Goal: Information Seeking & Learning: Find specific fact

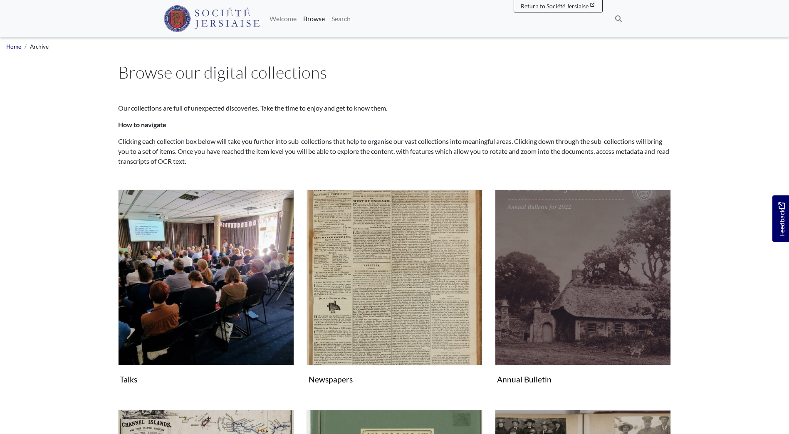
click at [598, 299] on img "Subcollection" at bounding box center [583, 278] width 176 height 176
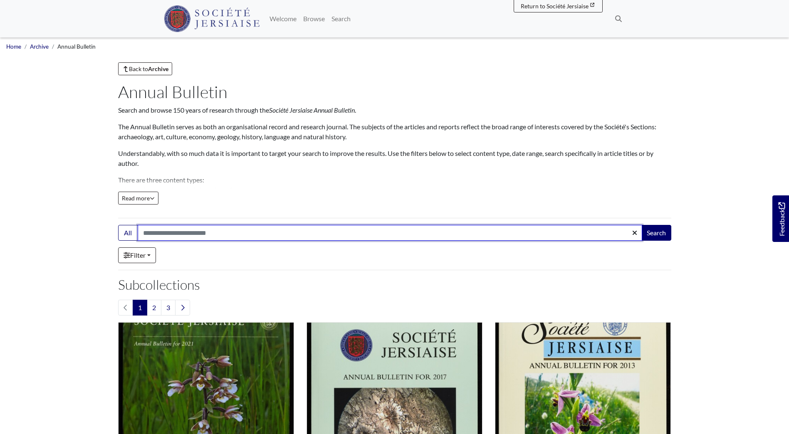
click at [163, 231] on input "Search:" at bounding box center [390, 233] width 505 height 16
type input "**********"
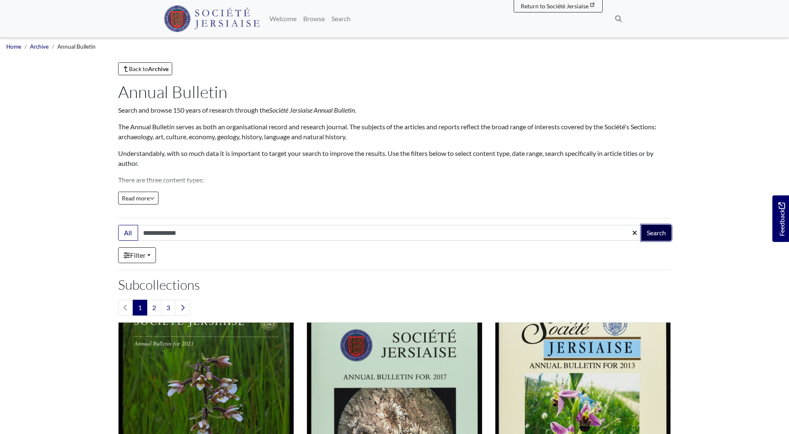
click at [653, 235] on button "Search" at bounding box center [656, 233] width 30 height 16
click at [650, 232] on button "Search" at bounding box center [656, 233] width 30 height 16
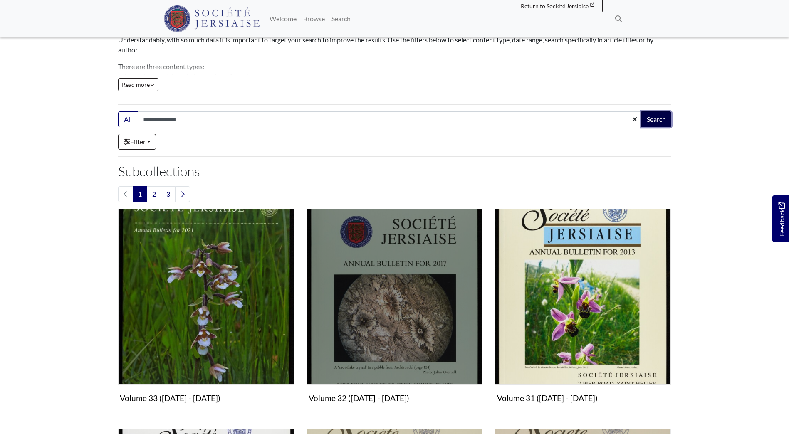
scroll to position [208, 0]
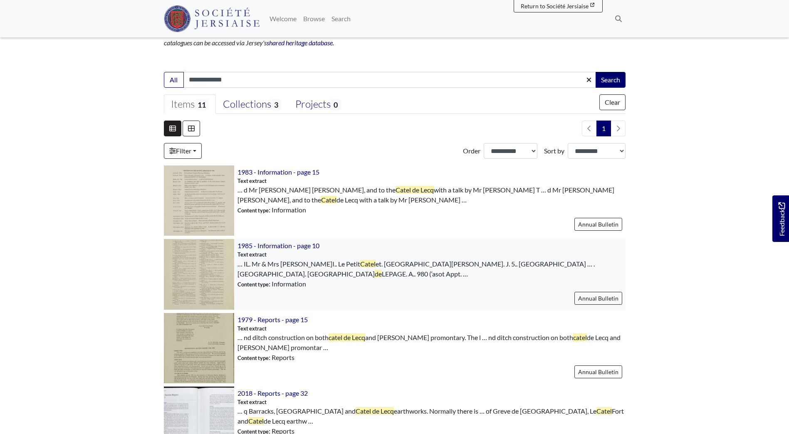
scroll to position [166, 0]
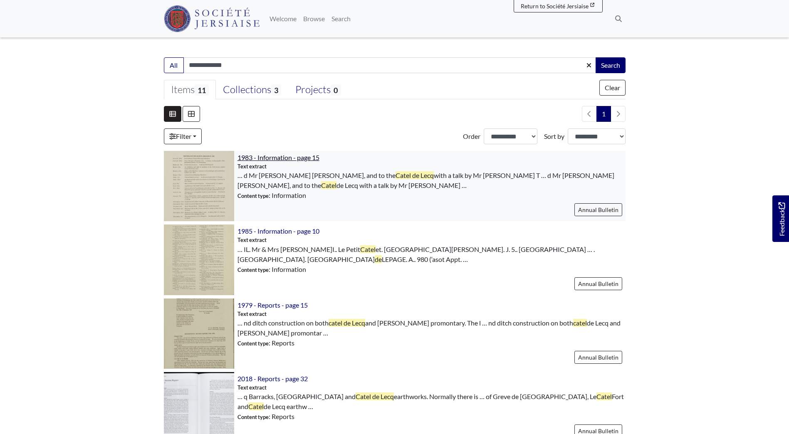
click at [279, 157] on span "1983 - Information - page 15" at bounding box center [278, 157] width 82 height 8
click at [267, 306] on span "1979 - Reports - page 15" at bounding box center [272, 305] width 70 height 8
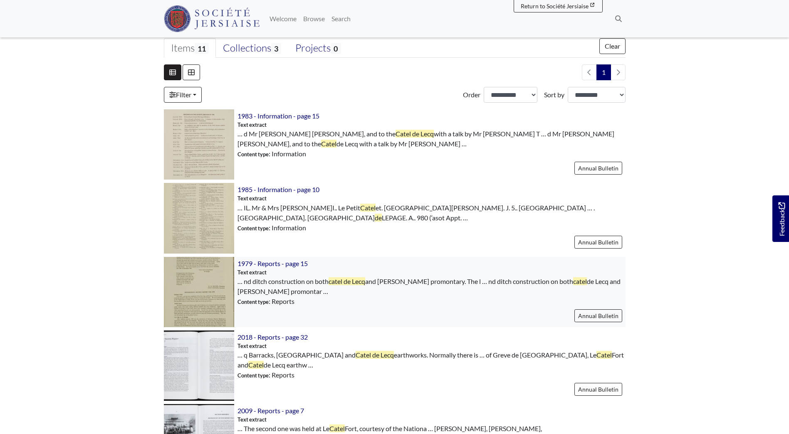
scroll to position [250, 0]
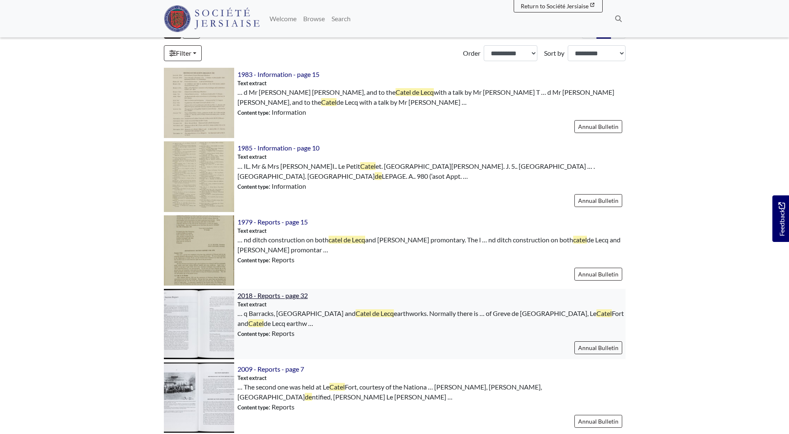
click at [268, 295] on span "2018 - Reports - page 32" at bounding box center [272, 296] width 70 height 8
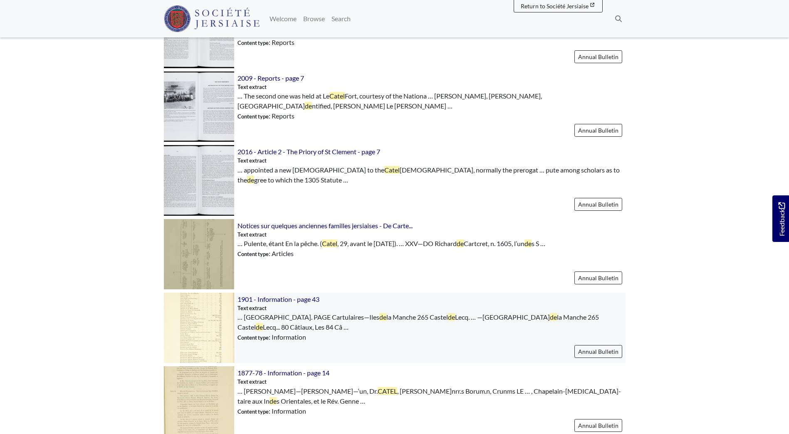
scroll to position [582, 0]
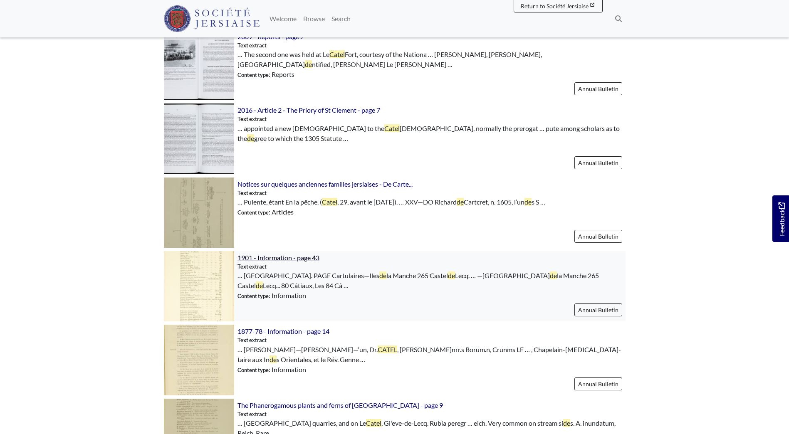
click at [307, 255] on span "1901 - Information - page 43" at bounding box center [278, 258] width 82 height 8
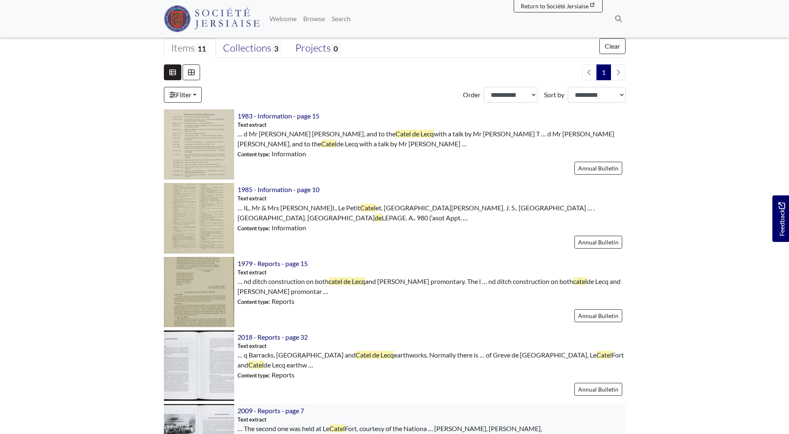
scroll to position [42, 0]
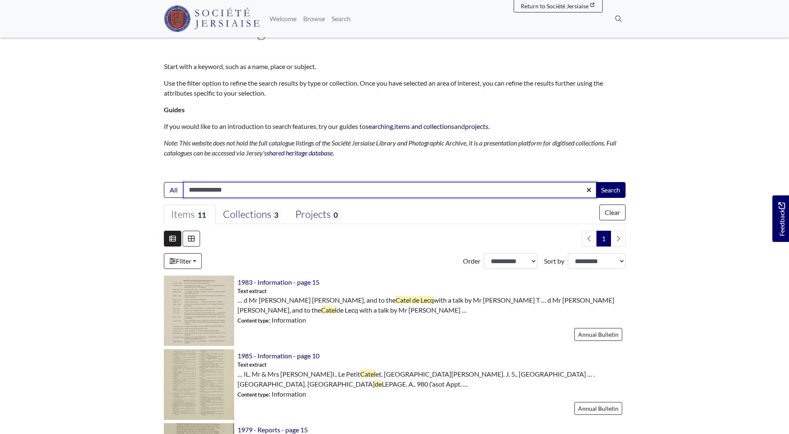
click at [251, 188] on input "**********" at bounding box center [389, 190] width 413 height 16
type input "**********"
click at [596, 182] on button "Search" at bounding box center [611, 190] width 30 height 16
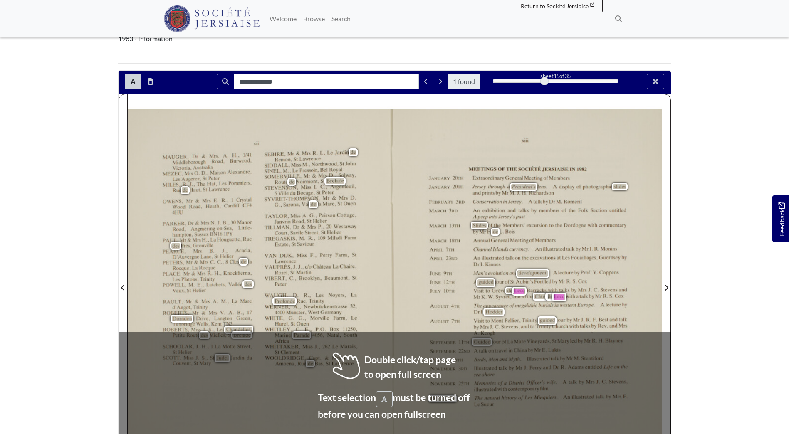
scroll to position [83, 0]
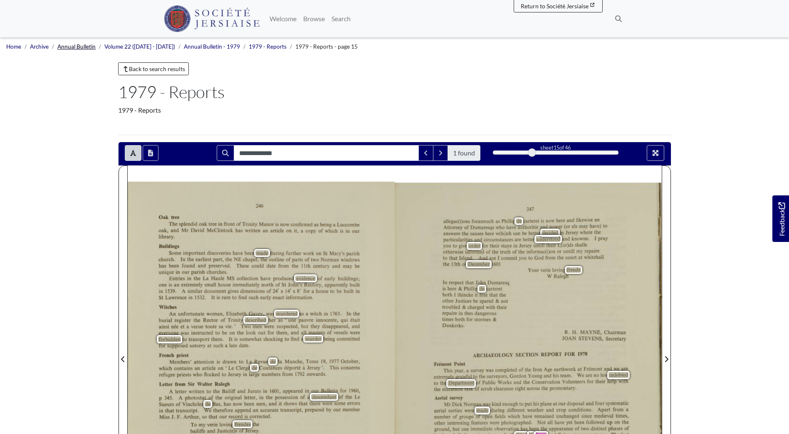
click at [76, 48] on link "Annual Bulletin" at bounding box center [76, 46] width 38 height 7
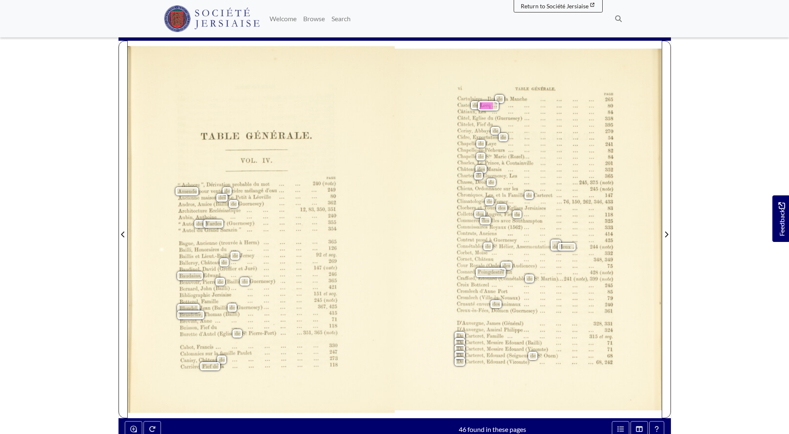
scroll to position [83, 0]
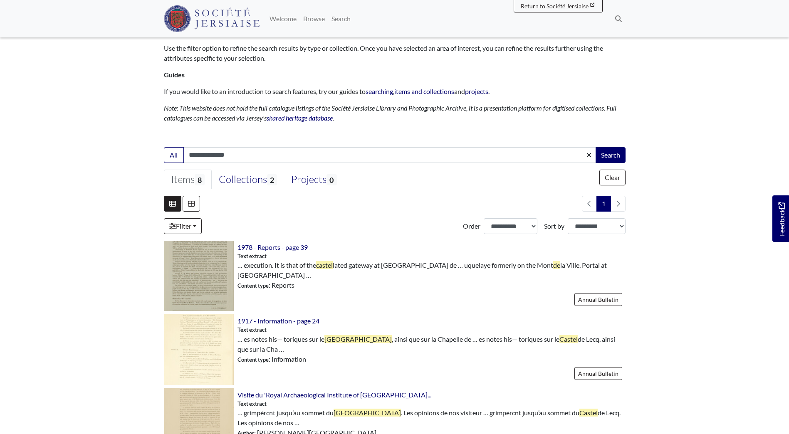
scroll to position [83, 0]
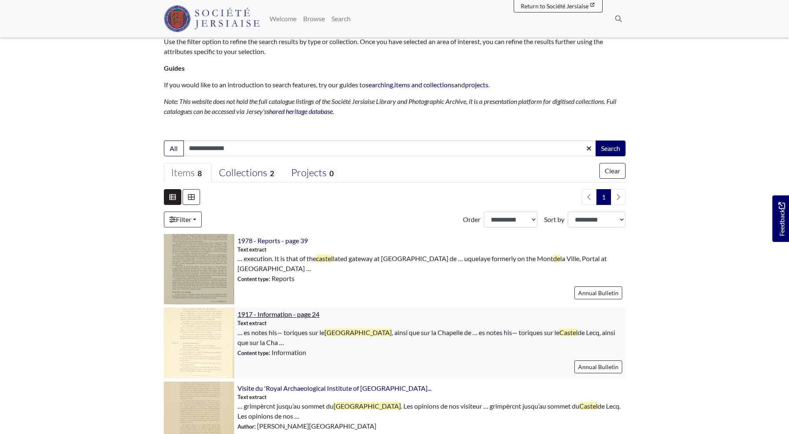
click at [274, 311] on span "1917 - Information - page 24" at bounding box center [278, 314] width 82 height 8
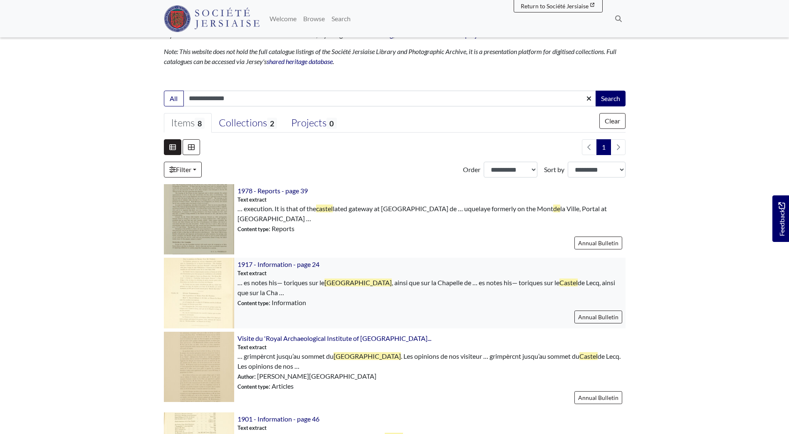
scroll to position [166, 0]
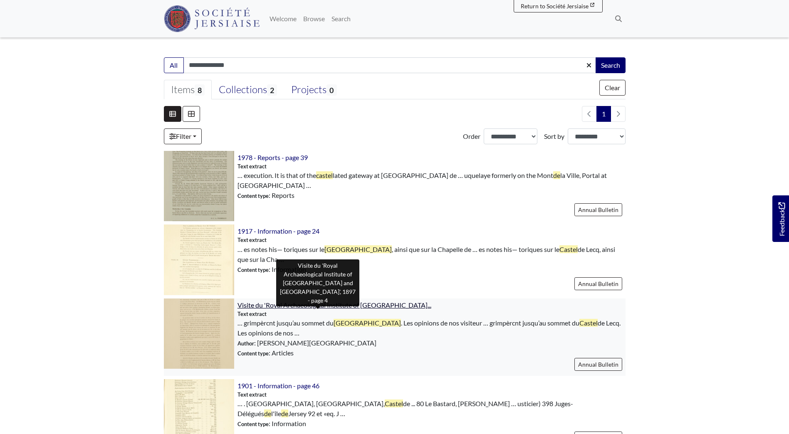
click at [304, 306] on span "Visite du 'Royal Archaeological Institute of Great Brita..." at bounding box center [334, 305] width 194 height 8
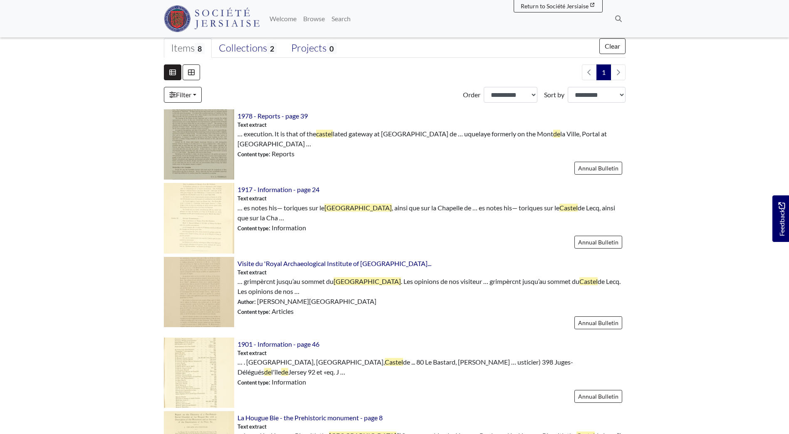
scroll to position [250, 0]
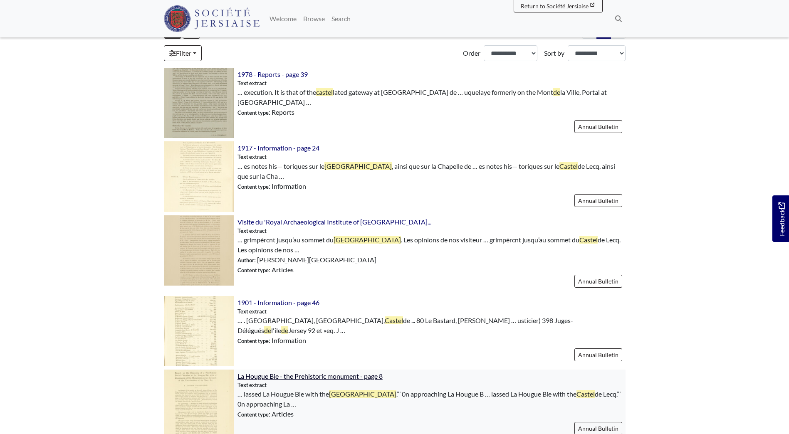
click at [299, 378] on span "La Hougue Bie - the Prehistoric monument - page 8" at bounding box center [309, 376] width 145 height 8
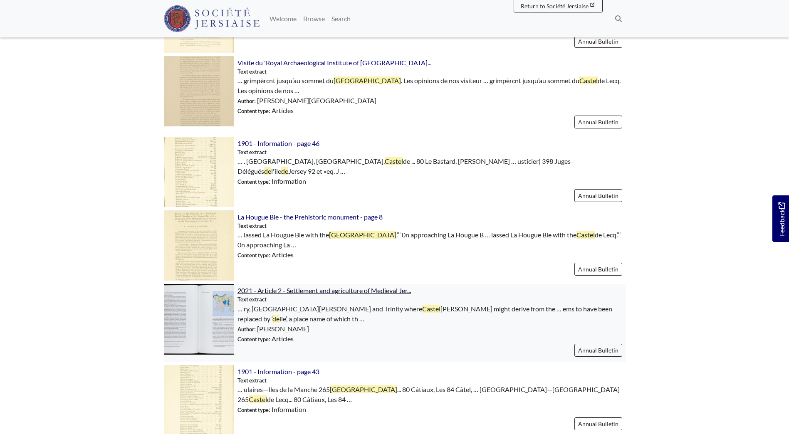
scroll to position [416, 0]
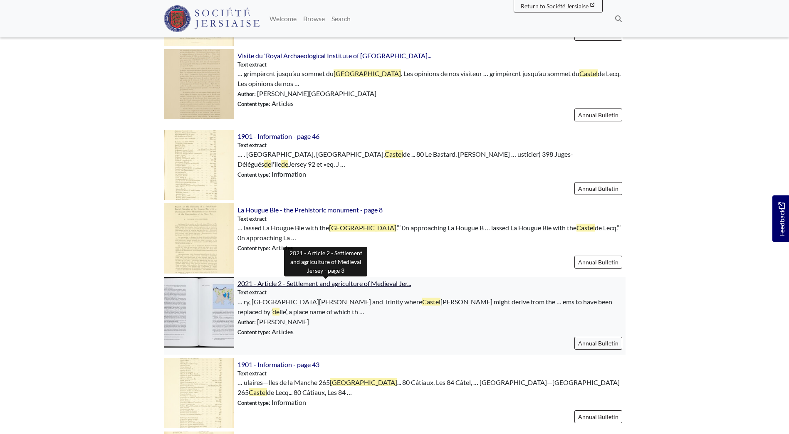
click at [334, 283] on span "2021 - Article 2 - Settlement and agriculture of Medieval Jer..." at bounding box center [323, 283] width 173 height 8
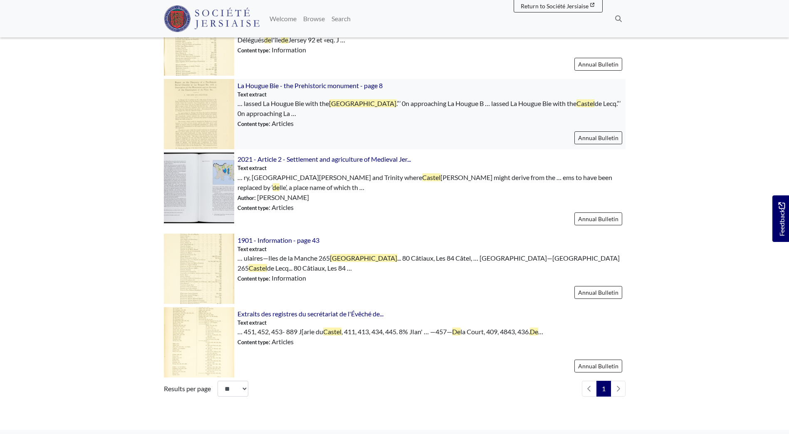
scroll to position [541, 0]
click at [304, 240] on span "1901 - Information - page 43" at bounding box center [278, 240] width 82 height 8
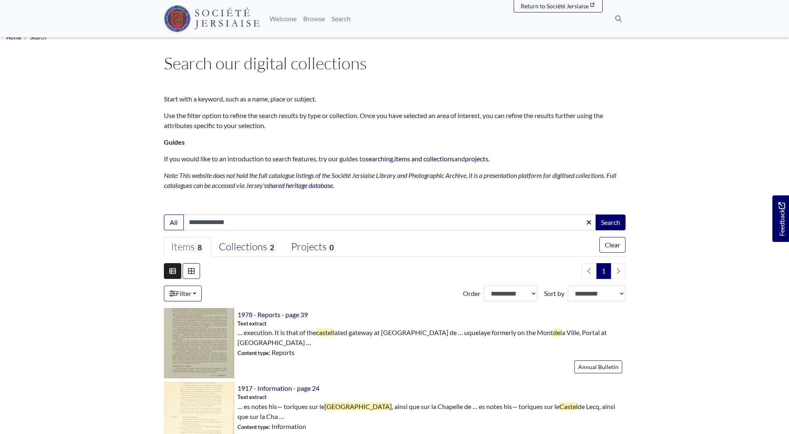
scroll to position [0, 0]
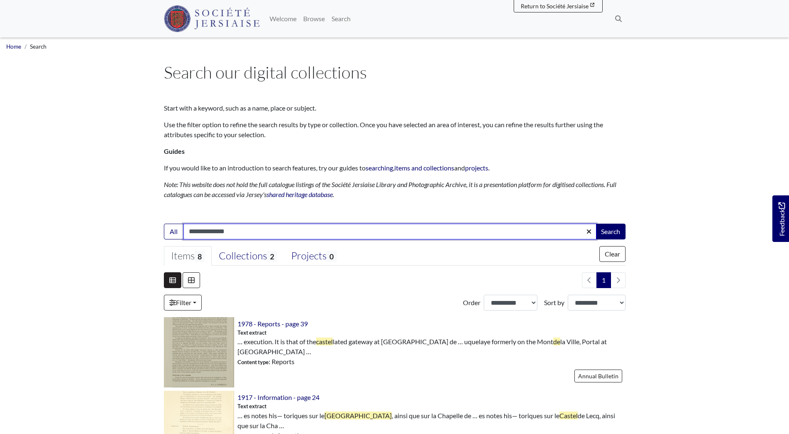
drag, startPoint x: 238, startPoint y: 230, endPoint x: 119, endPoint y: 243, distance: 119.6
type input "**********"
click at [596, 224] on button "Search" at bounding box center [611, 232] width 30 height 16
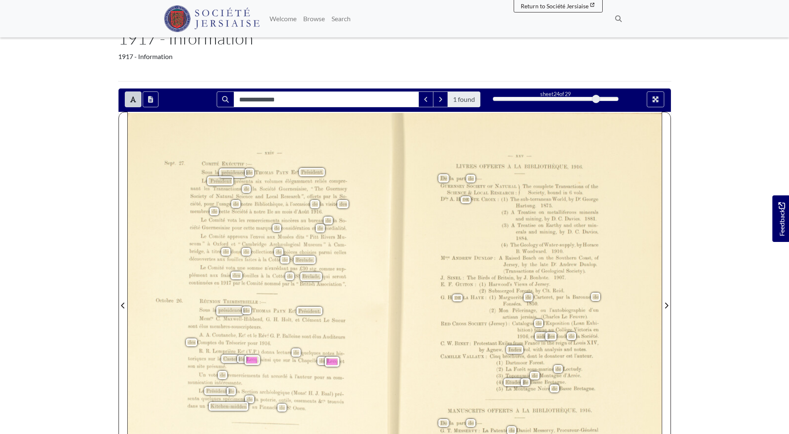
scroll to position [83, 0]
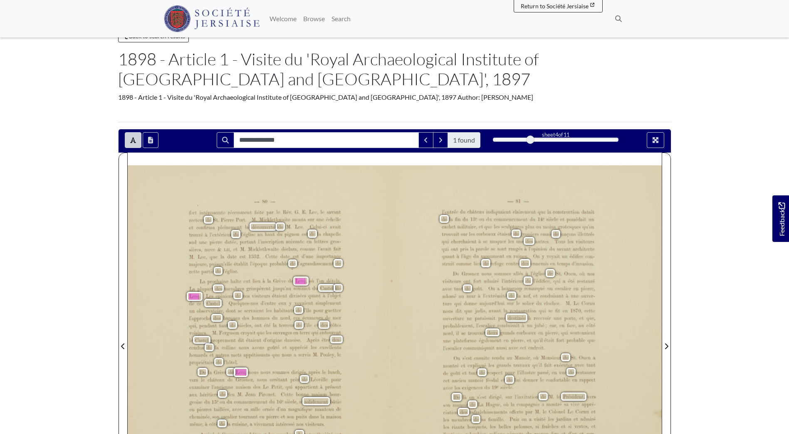
scroll to position [83, 0]
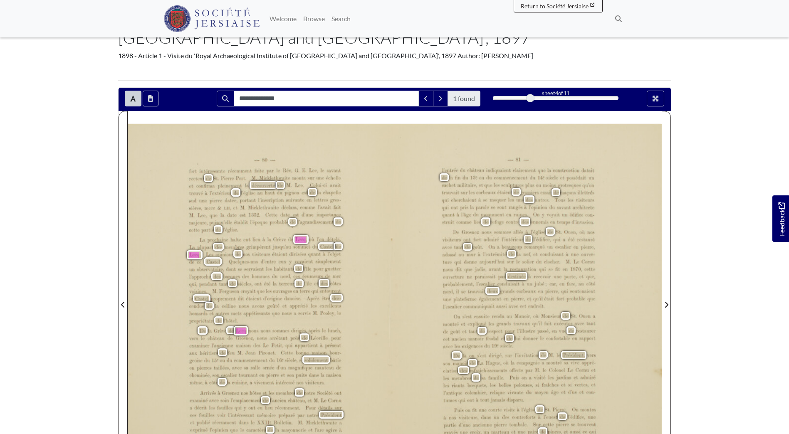
click at [128, 297] on div "“SO..— ﬁsrt intéressante récemment faite par le Rév. G. E. Lee, le savant recte…" at bounding box center [261, 306] width 267 height 365
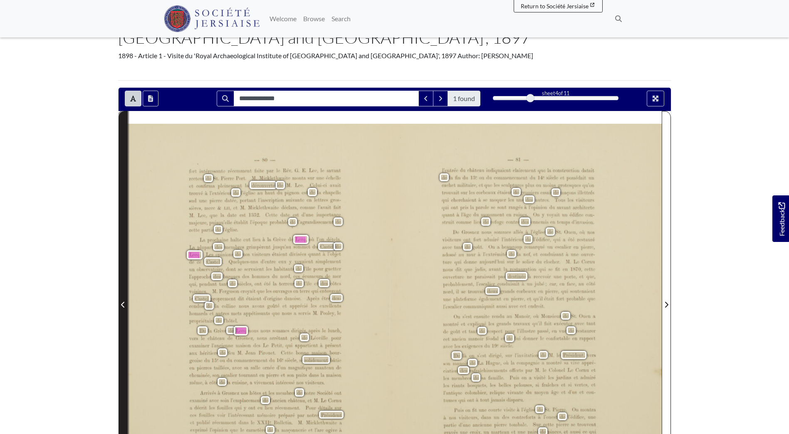
click at [123, 302] on icon "Previous Page" at bounding box center [123, 305] width 4 height 7
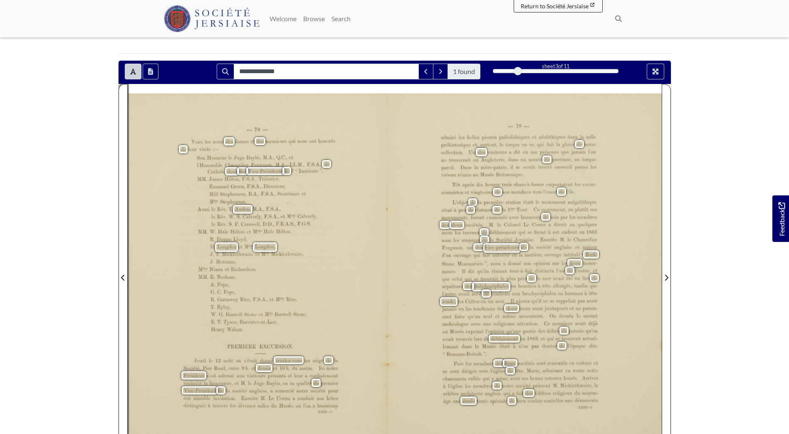
scroll to position [125, 0]
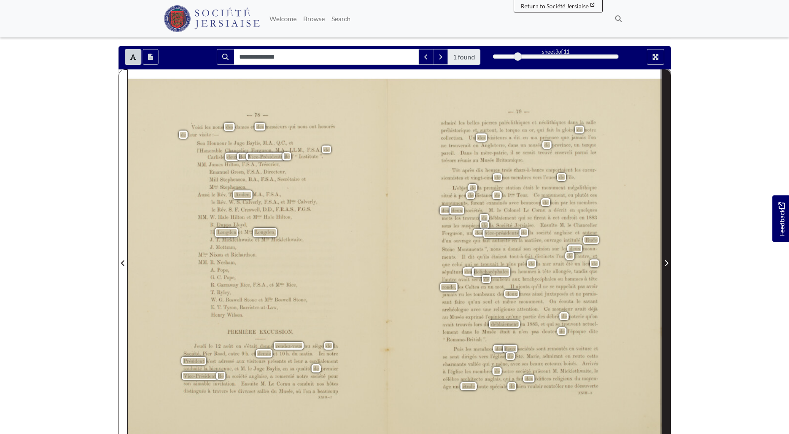
click at [669, 258] on span "Next Page" at bounding box center [666, 263] width 8 height 10
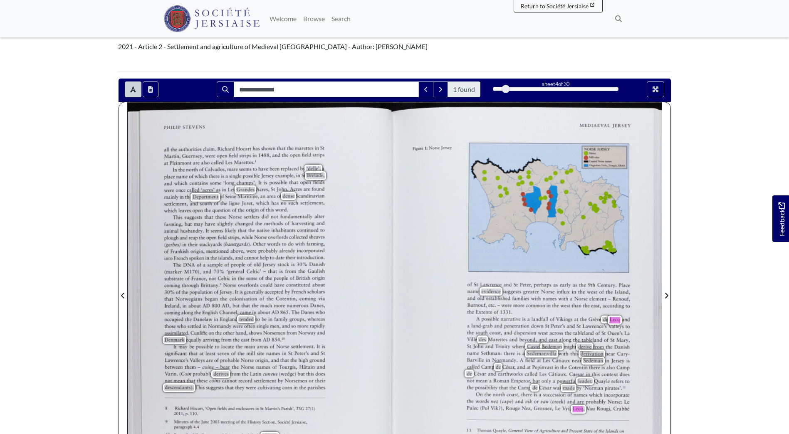
scroll to position [83, 0]
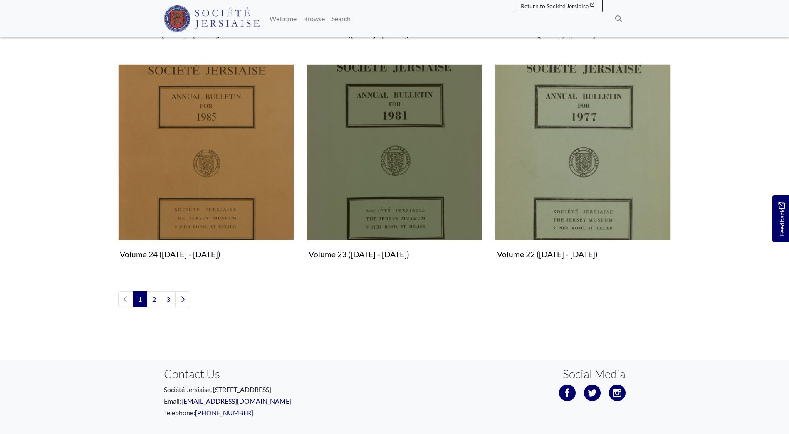
scroll to position [958, 0]
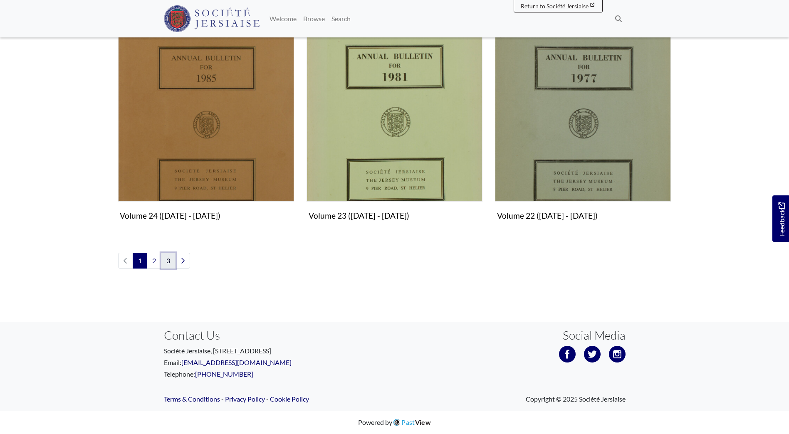
click at [170, 263] on link "3" at bounding box center [168, 261] width 15 height 16
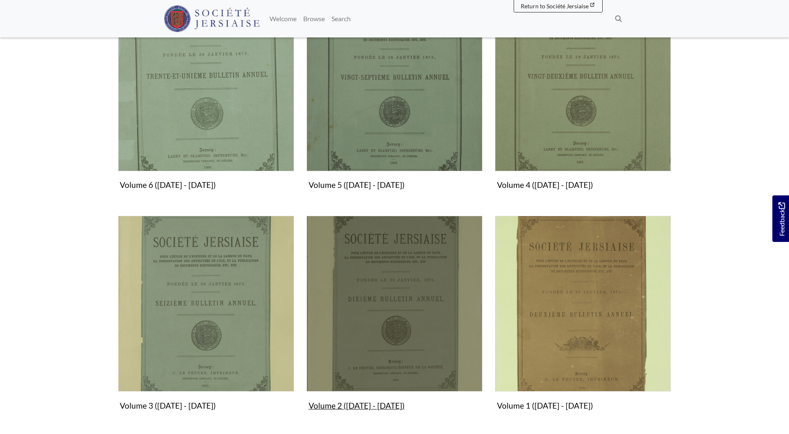
scroll to position [529, 0]
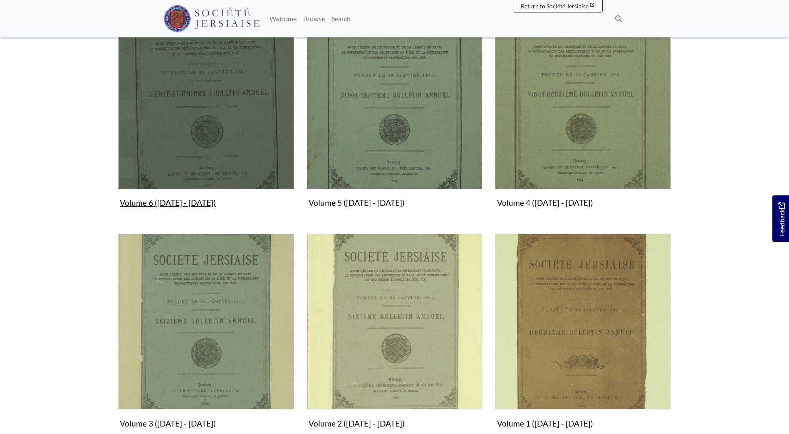
click at [129, 119] on img "Subcollection" at bounding box center [206, 101] width 176 height 176
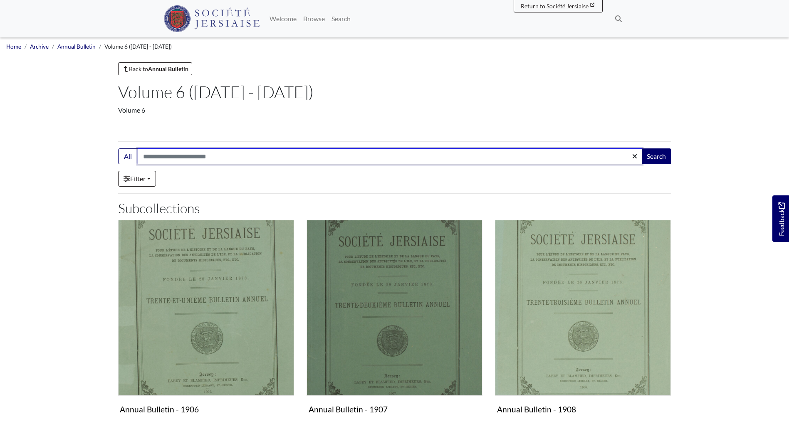
click at [157, 153] on input "Search:" at bounding box center [390, 156] width 505 height 16
type input "****"
click at [641, 148] on button "Search" at bounding box center [656, 156] width 30 height 16
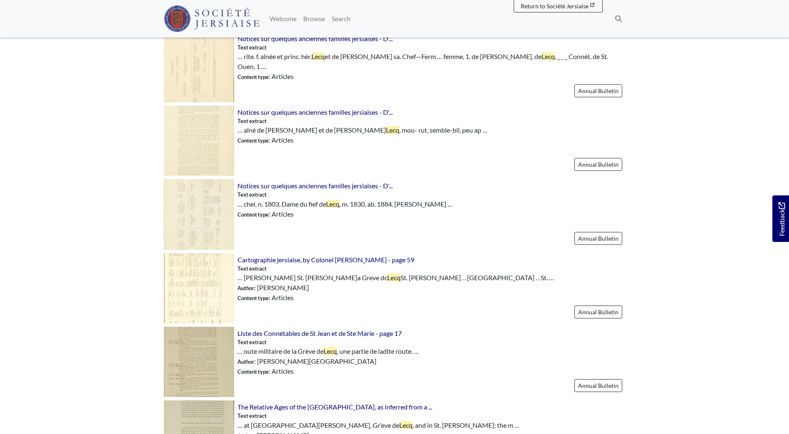
scroll to position [449, 0]
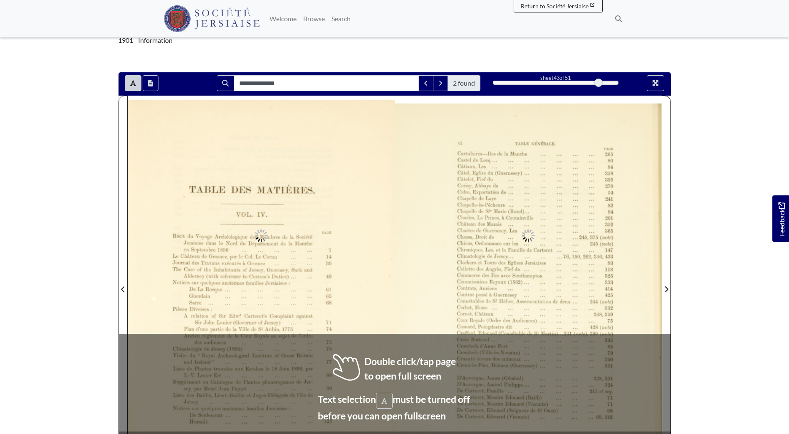
scroll to position [125, 0]
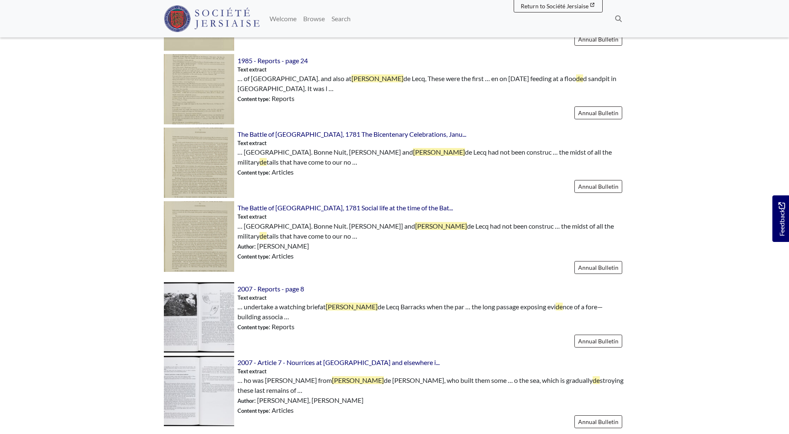
scroll to position [707, 0]
